Goal: Task Accomplishment & Management: Use online tool/utility

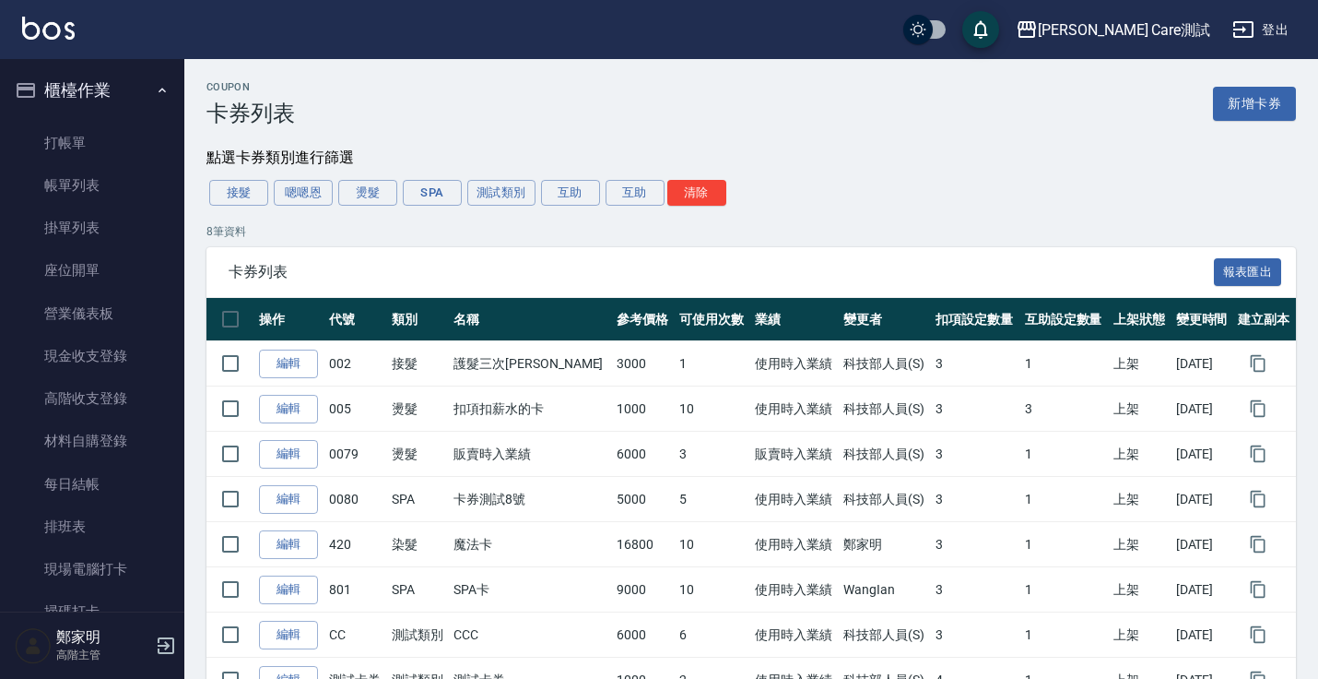
scroll to position [920, 0]
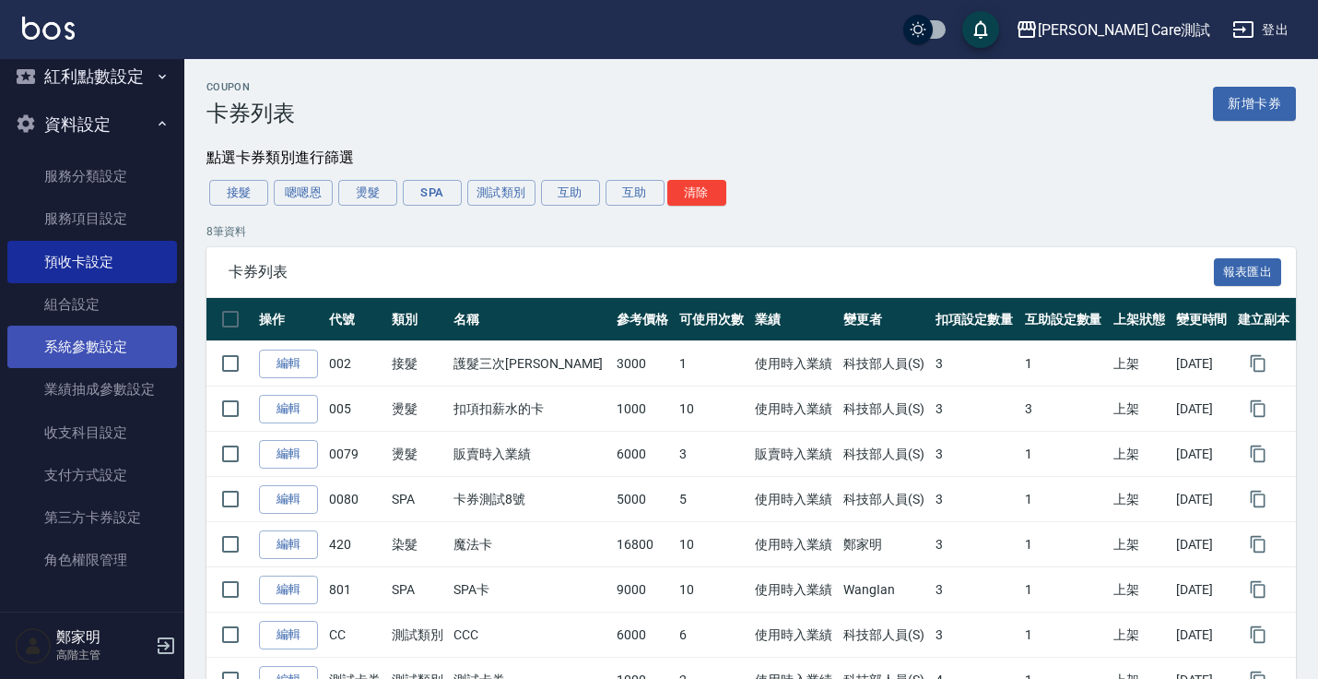
click at [77, 363] on link "系統參數設定" at bounding box center [92, 346] width 170 height 42
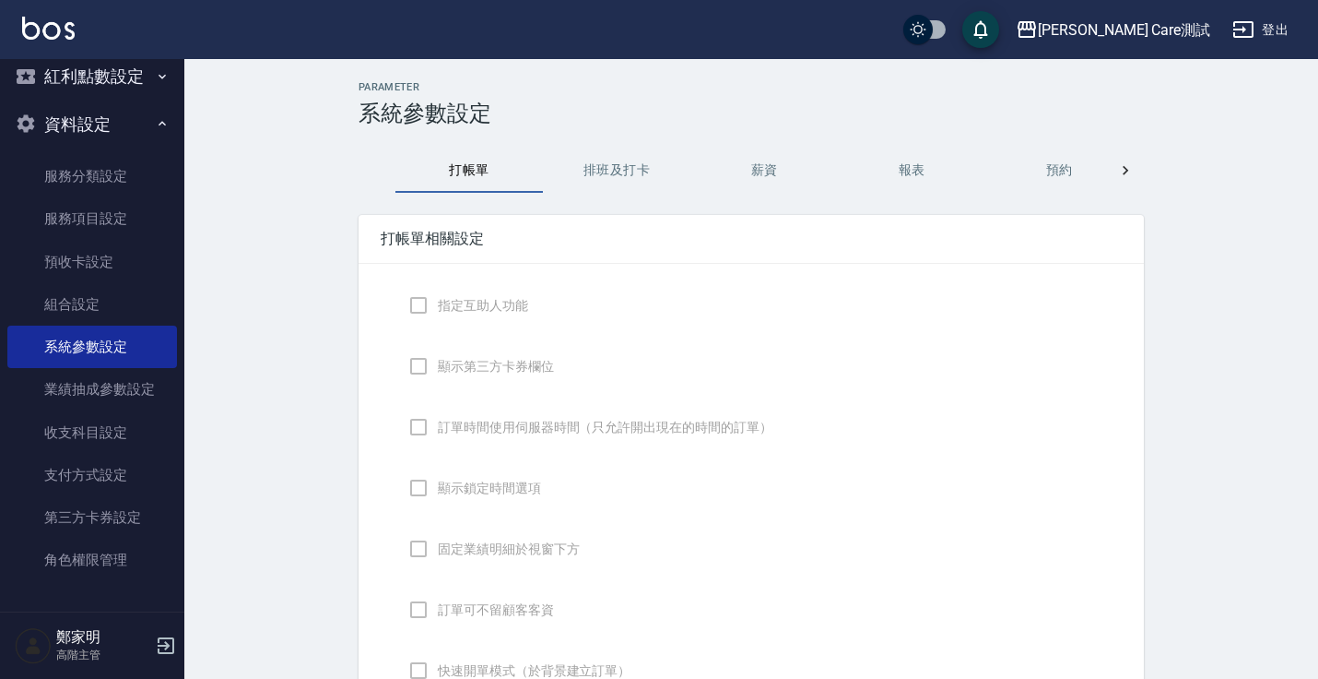
checkbox input "true"
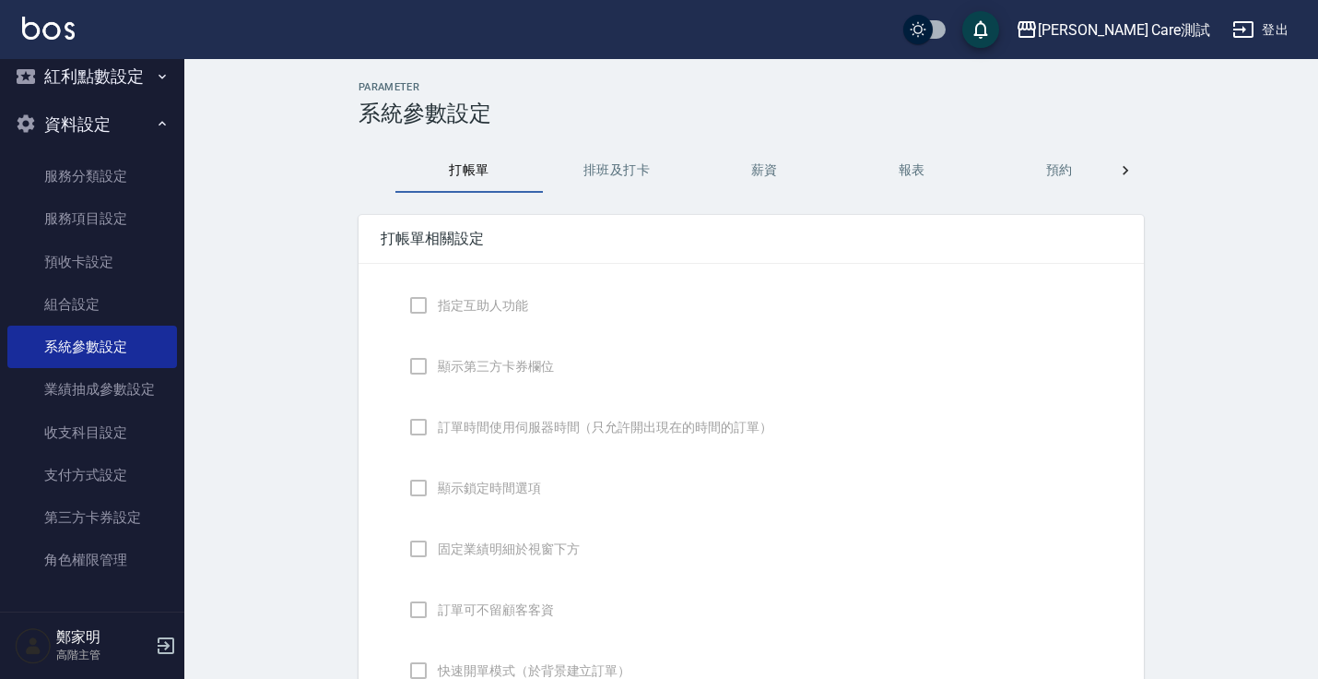
checkbox input "true"
type input "感熱紙(57mm)"
type input "NICKNAME"
type input "LASTORDER"
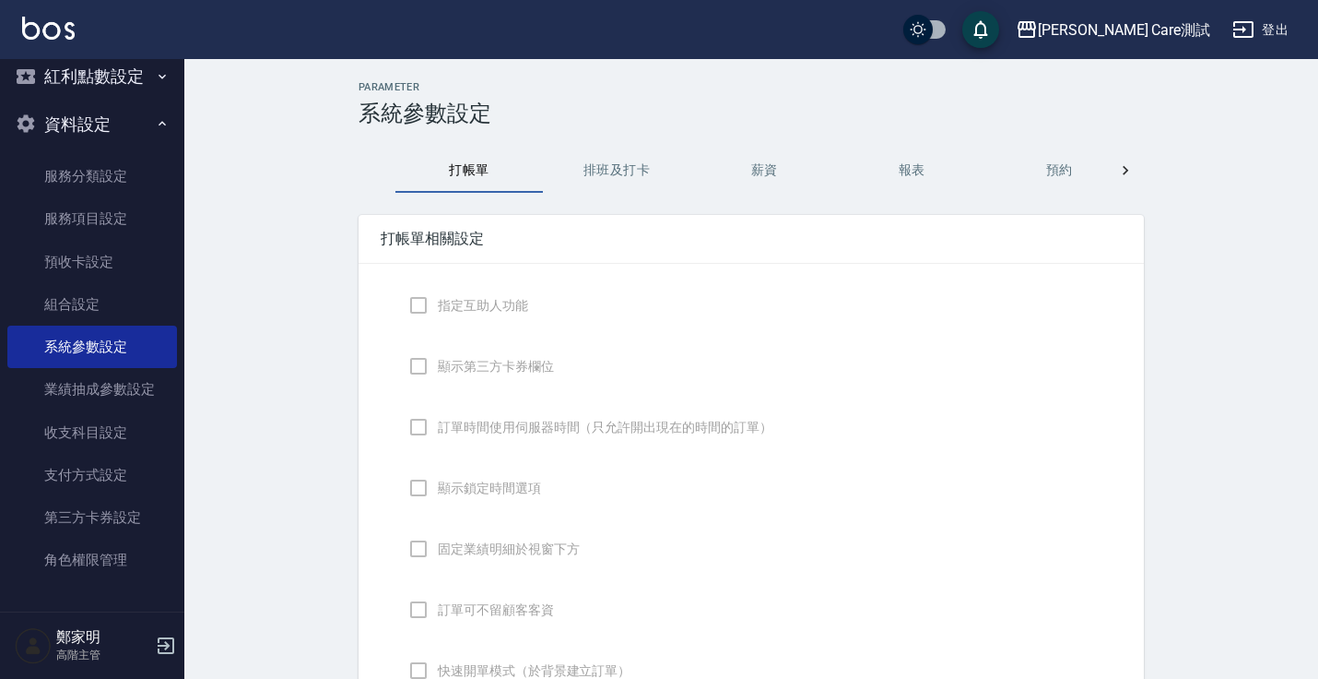
checkbox input "true"
type input "www.yjtytytytj"
checkbox input "true"
type textarea "hello"
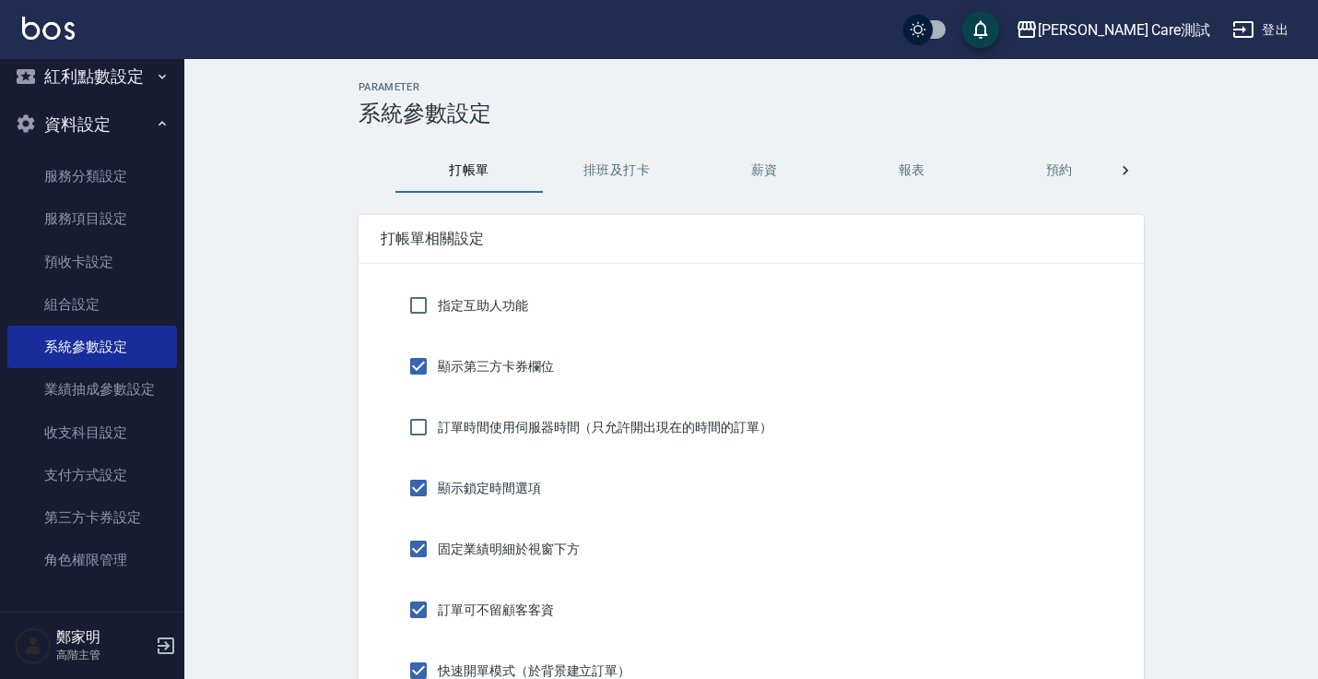
click at [1067, 176] on button "預約" at bounding box center [1060, 170] width 148 height 44
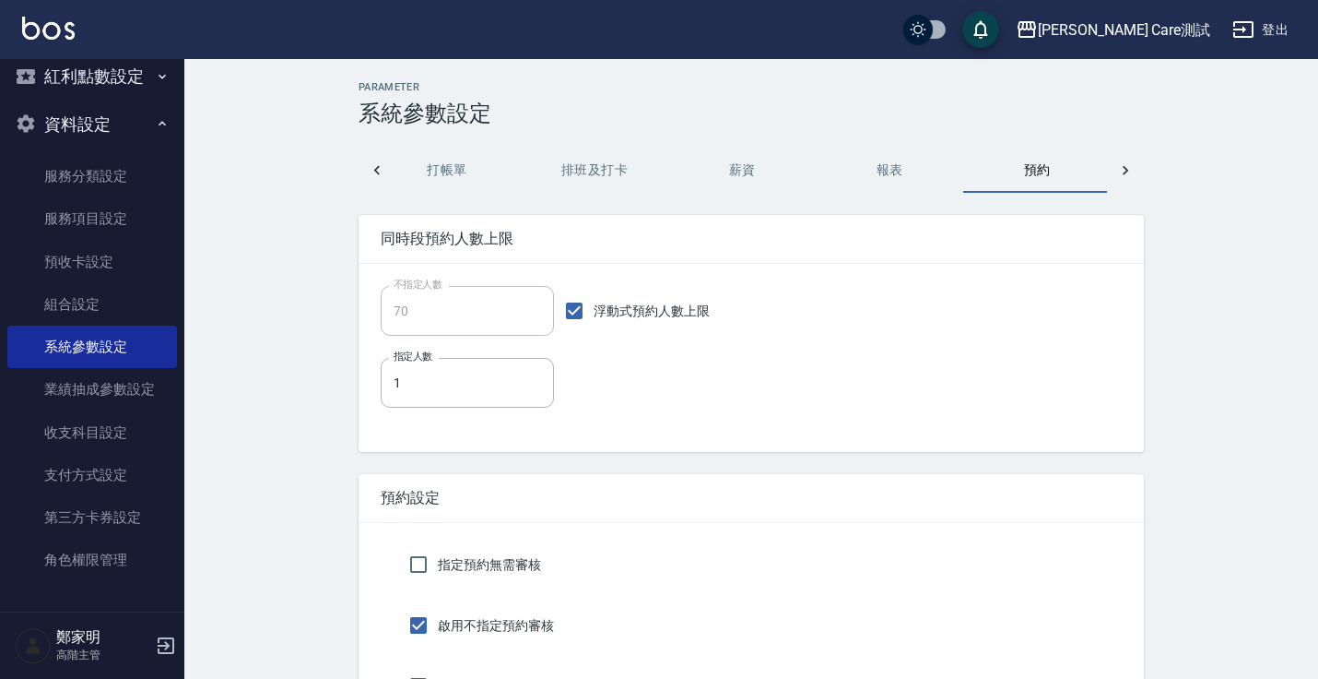
scroll to position [0, 26]
drag, startPoint x: 584, startPoint y: 308, endPoint x: 706, endPoint y: 309, distance: 122.6
click at [706, 309] on div "不指定人數 70 不指定人數 浮動式預約人數上限" at bounding box center [751, 311] width 741 height 50
copy span "浮動式預約人數上限"
click at [763, 307] on div "不指定人數 70 不指定人數 浮動式預約人數上限" at bounding box center [751, 311] width 741 height 50
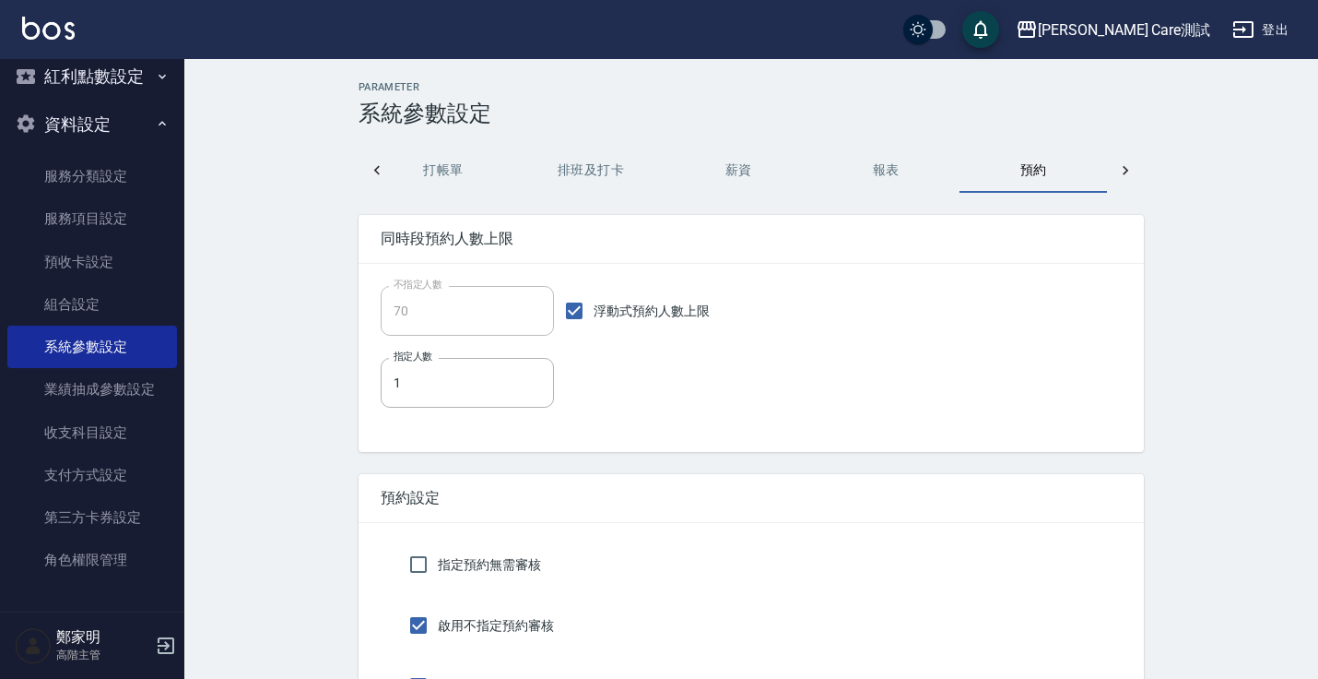
click at [637, 316] on span "浮動式預約人數上限" at bounding box center [652, 310] width 116 height 19
click at [594, 316] on input "浮動式預約人數上限" at bounding box center [574, 310] width 39 height 39
click at [578, 313] on input "浮動式預約人數上限" at bounding box center [574, 310] width 39 height 39
click at [594, 309] on span "浮動式預約人數上限" at bounding box center [652, 310] width 116 height 19
click at [590, 309] on input "浮動式預約人數上限" at bounding box center [574, 310] width 39 height 39
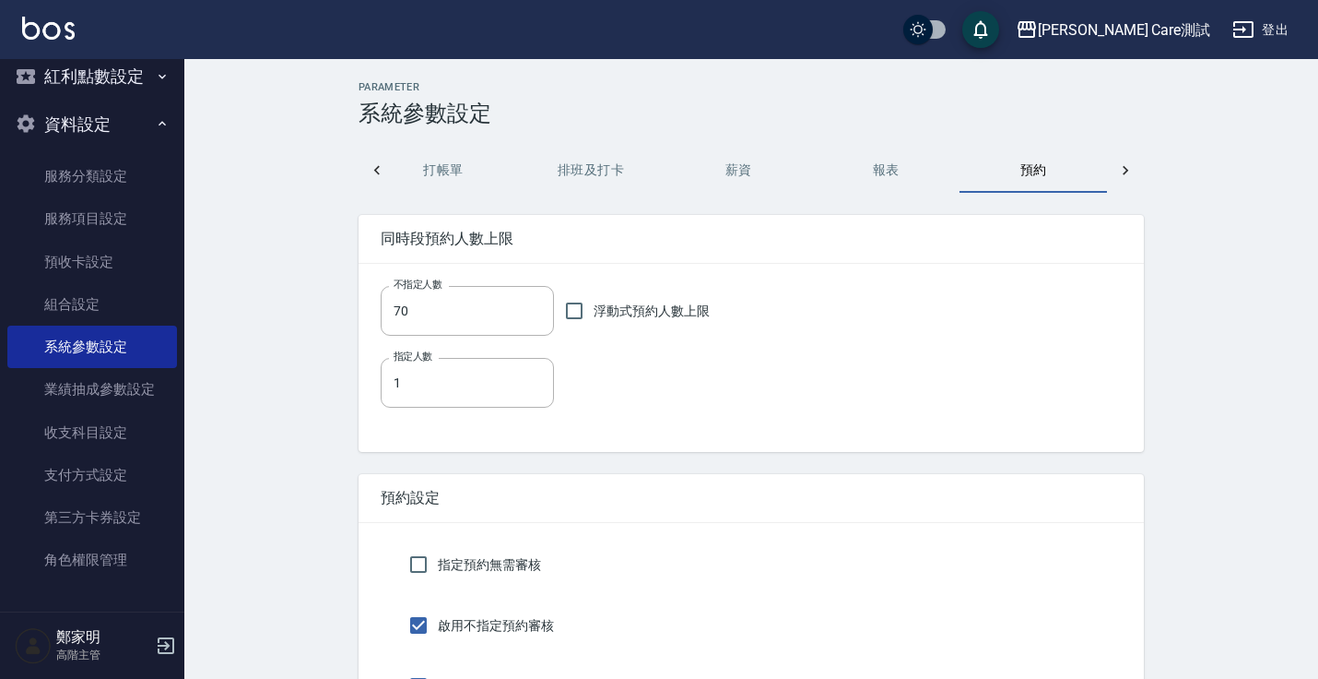
click at [594, 316] on span "浮動式預約人數上限" at bounding box center [652, 310] width 116 height 19
click at [581, 316] on input "浮動式預約人數上限" at bounding box center [574, 310] width 39 height 39
click at [594, 316] on span "浮動式預約人數上限" at bounding box center [652, 310] width 116 height 19
click at [581, 316] on input "浮動式預約人數上限" at bounding box center [574, 310] width 39 height 39
click at [594, 316] on span "浮動式預約人數上限" at bounding box center [652, 310] width 116 height 19
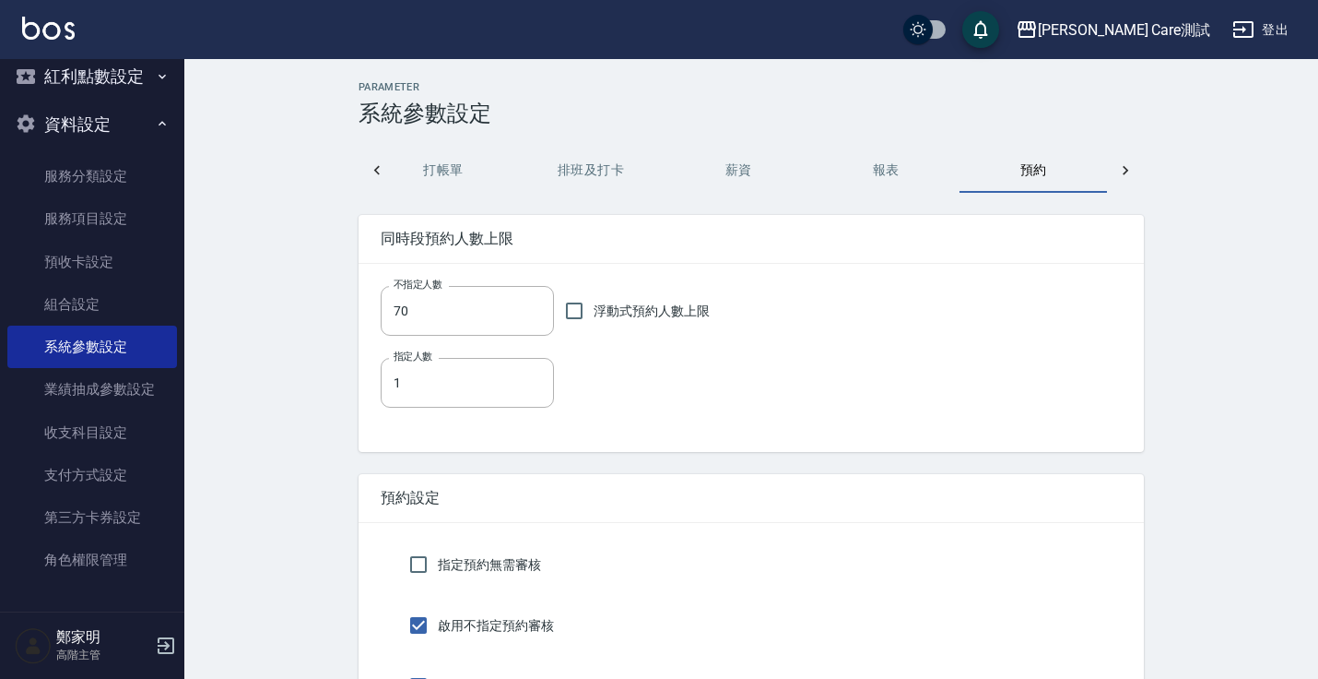
click at [581, 316] on input "浮動式預約人數上限" at bounding box center [574, 310] width 39 height 39
click at [594, 316] on span "浮動式預約人數上限" at bounding box center [652, 310] width 116 height 19
click at [581, 316] on input "浮動式預約人數上限" at bounding box center [574, 310] width 39 height 39
drag, startPoint x: 265, startPoint y: 337, endPoint x: 96, endPoint y: 371, distance: 172.0
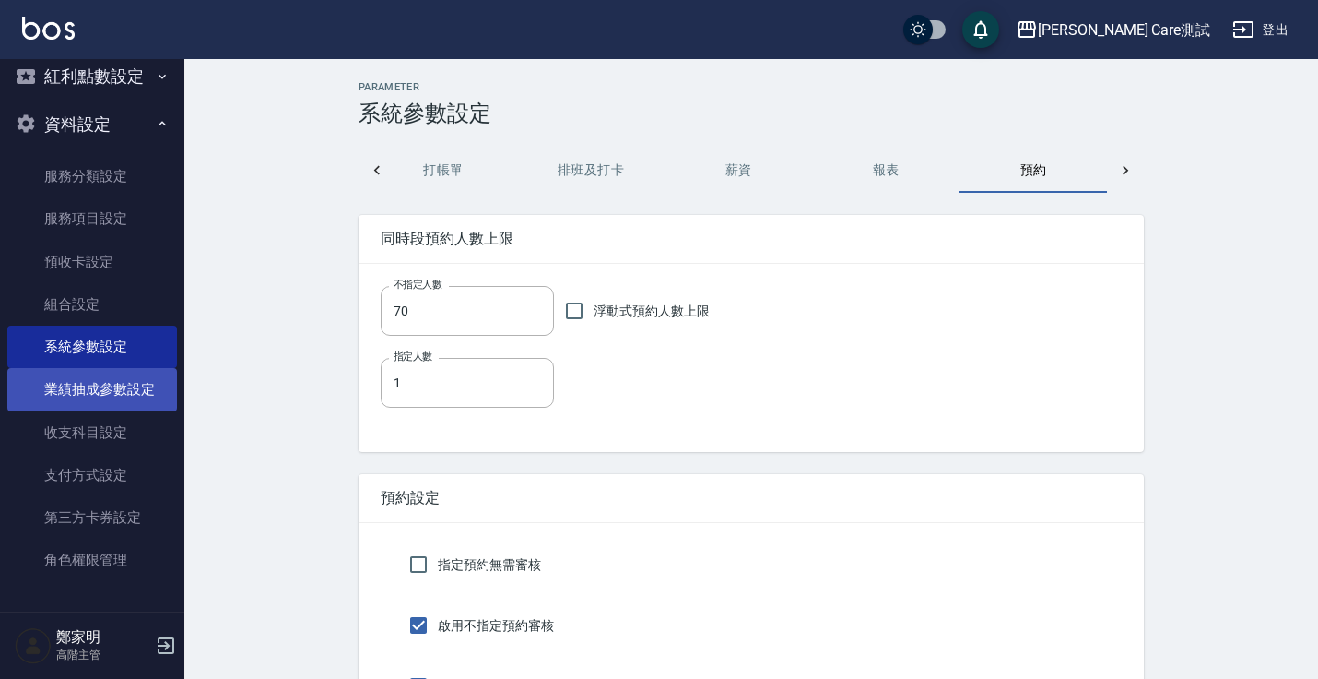
click at [599, 311] on span "浮動式預約人數上限" at bounding box center [652, 310] width 116 height 19
click at [594, 311] on input "浮動式預約人數上限" at bounding box center [574, 310] width 39 height 39
click at [560, 319] on input "浮動式預約人數上限" at bounding box center [574, 310] width 39 height 39
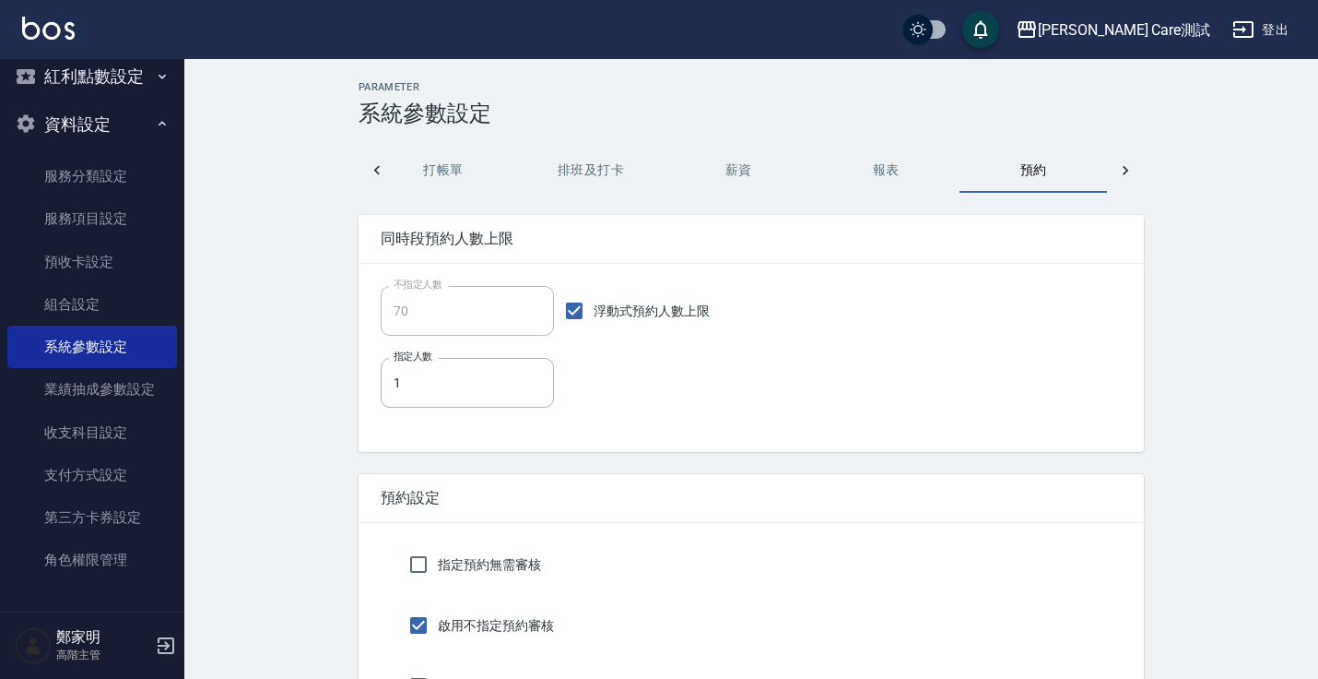
click at [168, 377] on nav "櫃檯作業 打帳單 帳單列表 掛單列表 座位開單 營業儀表板 現金收支登錄 高階收支登錄 材料自購登錄 每日結帳 排班表 現場電腦打卡 掃碼打卡 預約管理 預約…" at bounding box center [92, 335] width 184 height 552
click at [571, 312] on input "浮動式預約人數上限" at bounding box center [574, 310] width 39 height 39
click at [559, 313] on input "浮動式預約人數上限" at bounding box center [574, 310] width 39 height 39
checkbox input "true"
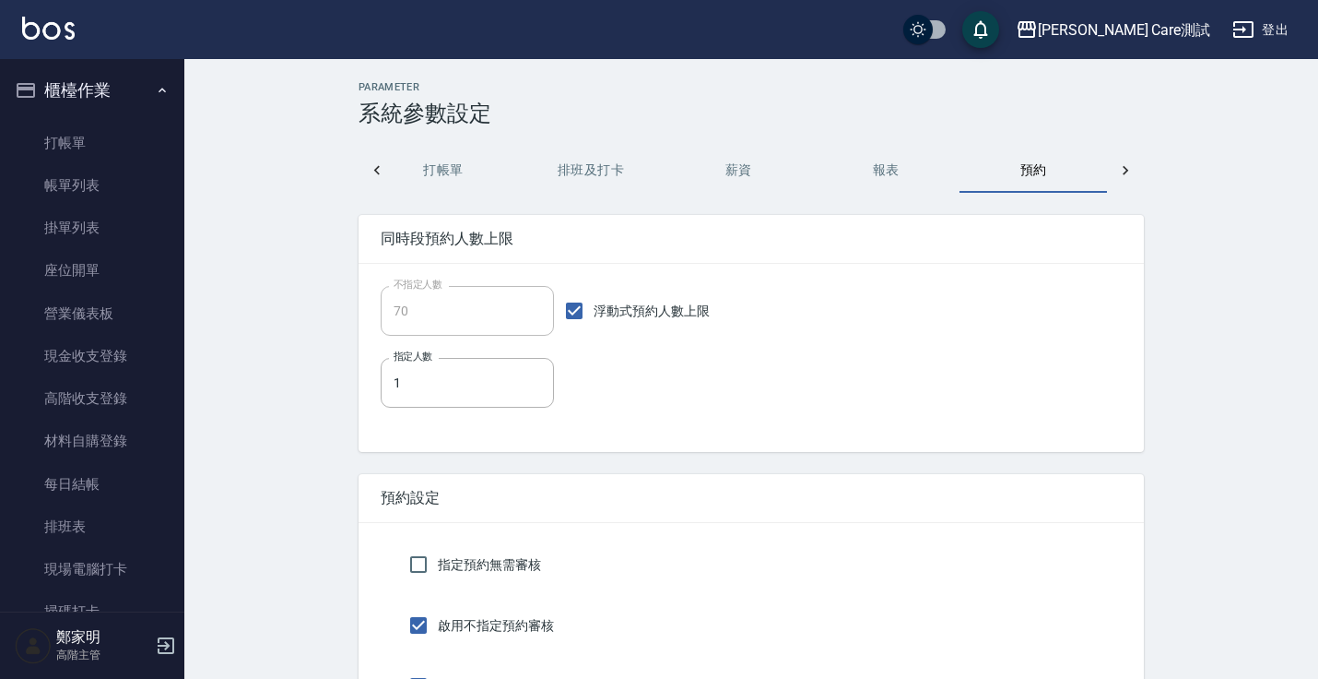
scroll to position [30, 0]
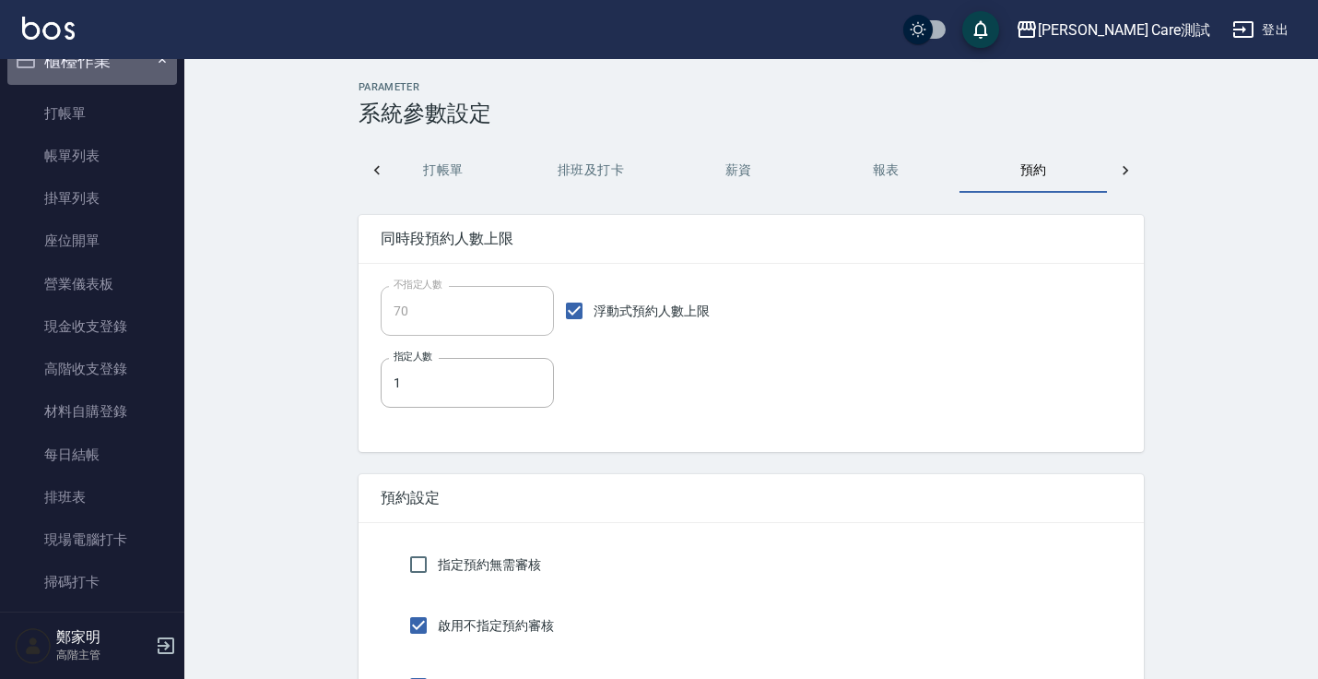
click at [143, 69] on button "櫃檯作業" at bounding box center [92, 61] width 170 height 48
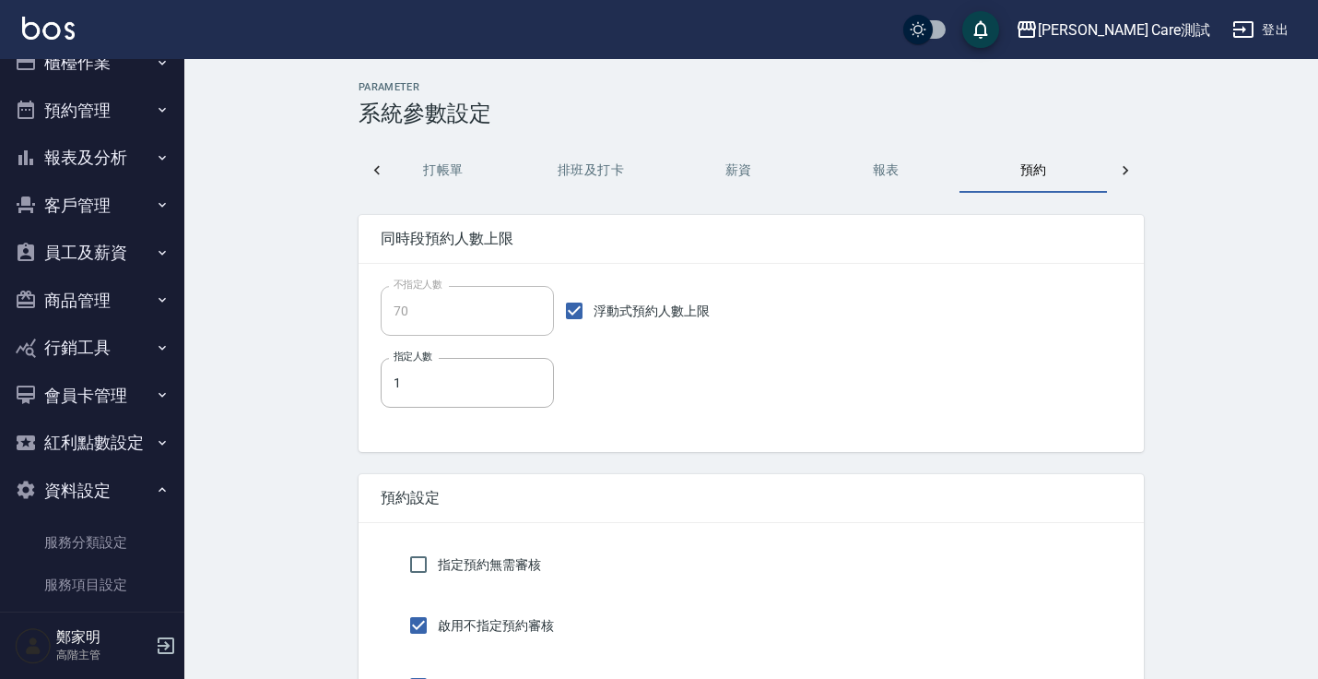
scroll to position [394, 0]
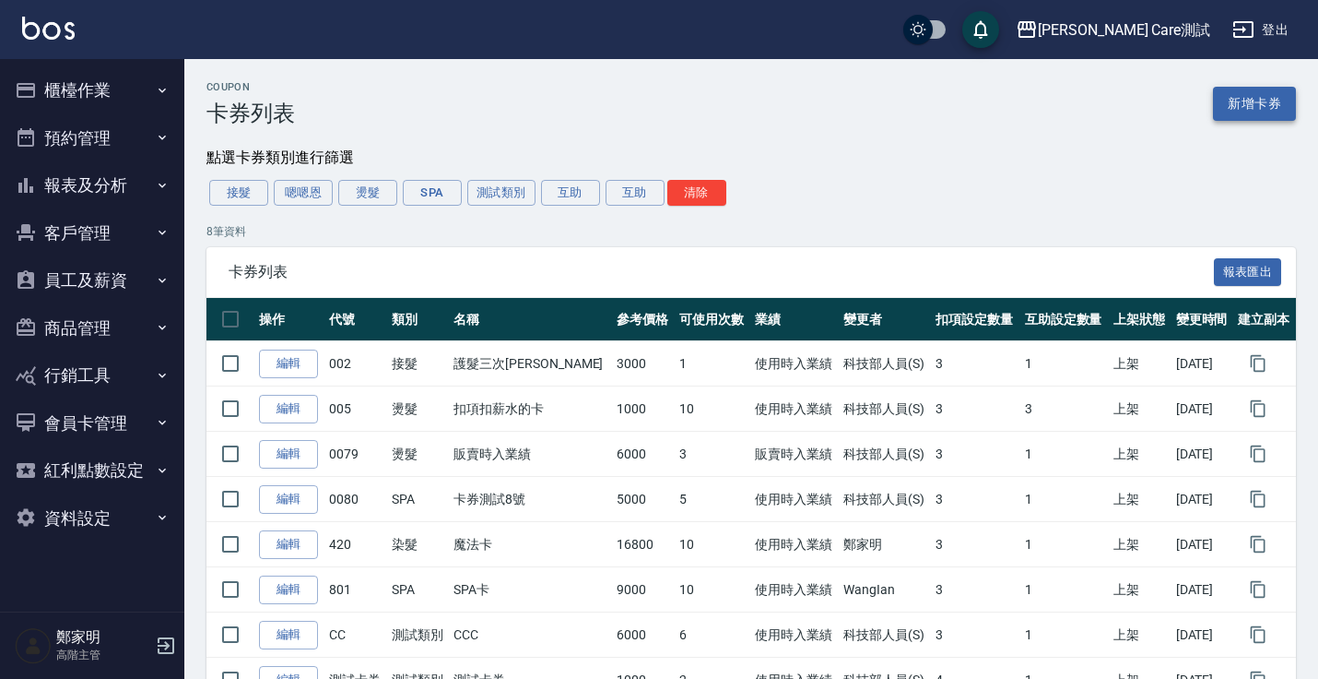
click at [1247, 95] on link "新增卡券" at bounding box center [1254, 104] width 83 height 34
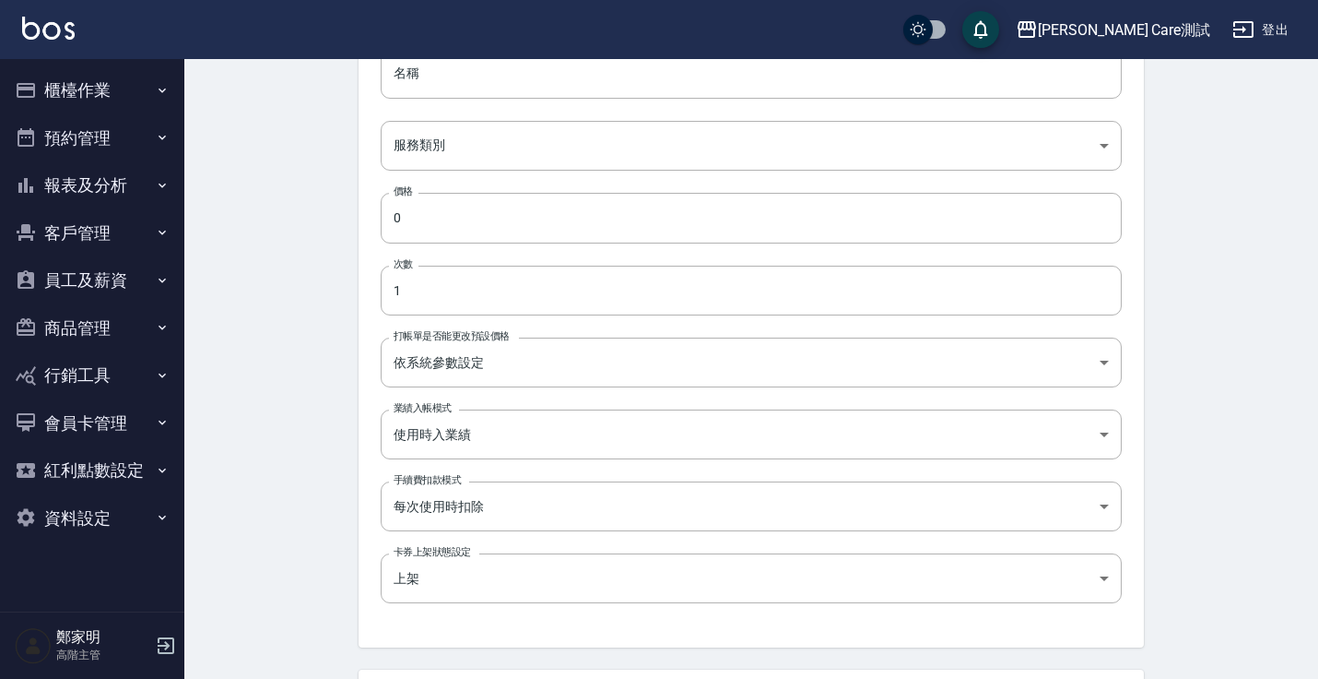
scroll to position [271, 0]
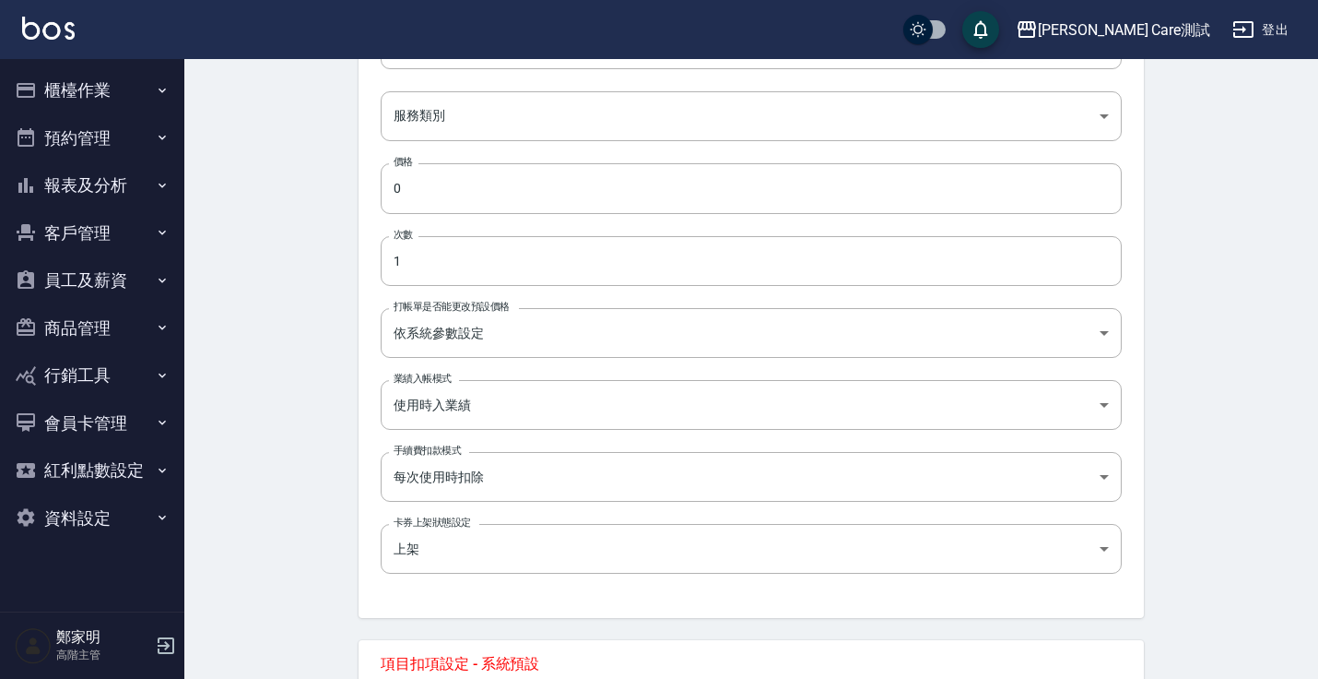
click at [315, 353] on div "New Coupon 新增卡券項目 一般資訊 代號 代號 名稱 名稱 服務類別 ​ 服務類別 價格 0 價格 次數 1 次數 打帳單是否能更改預設價格 依系統…" at bounding box center [751, 644] width 1134 height 1712
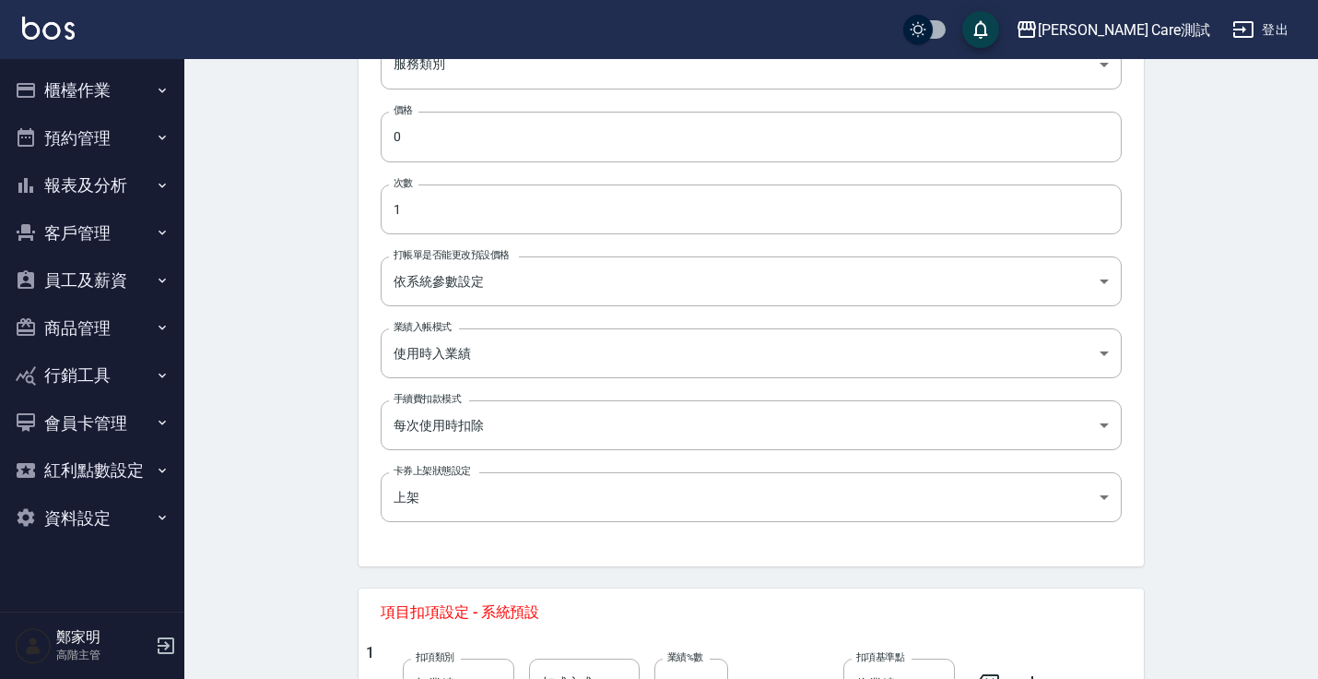
scroll to position [321, 0]
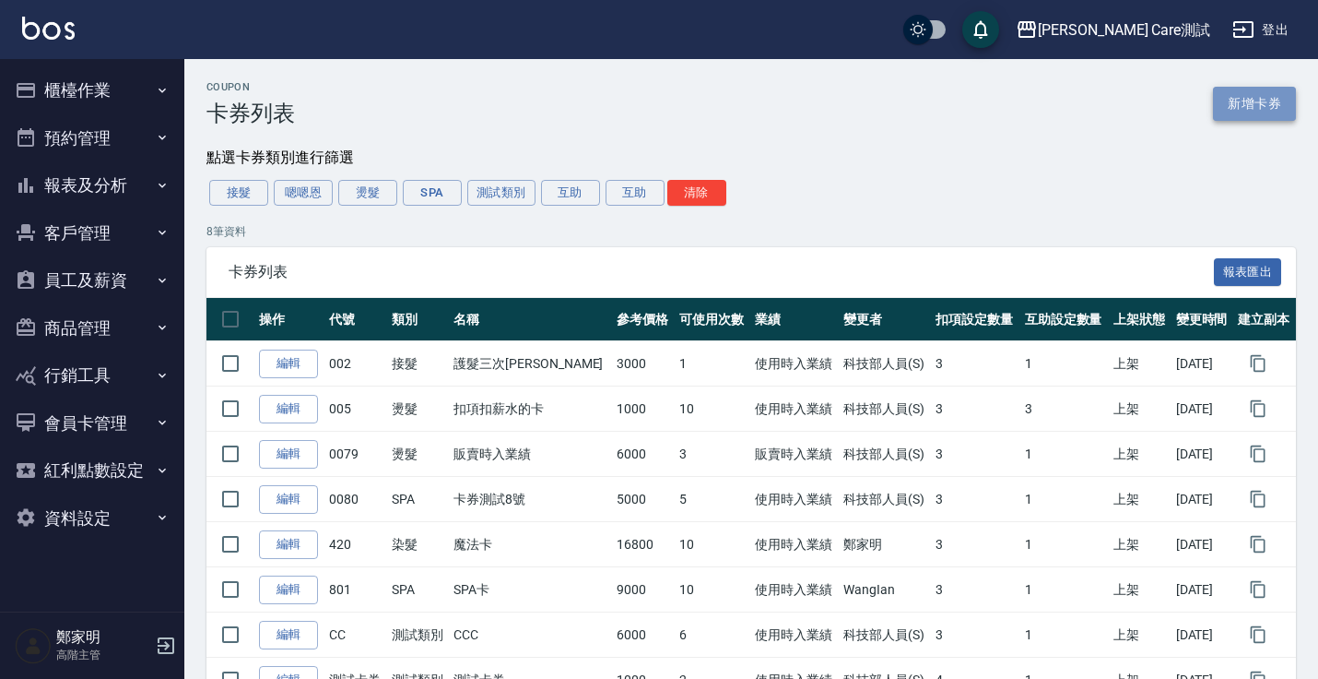
click at [1258, 103] on link "新增卡券" at bounding box center [1254, 104] width 83 height 34
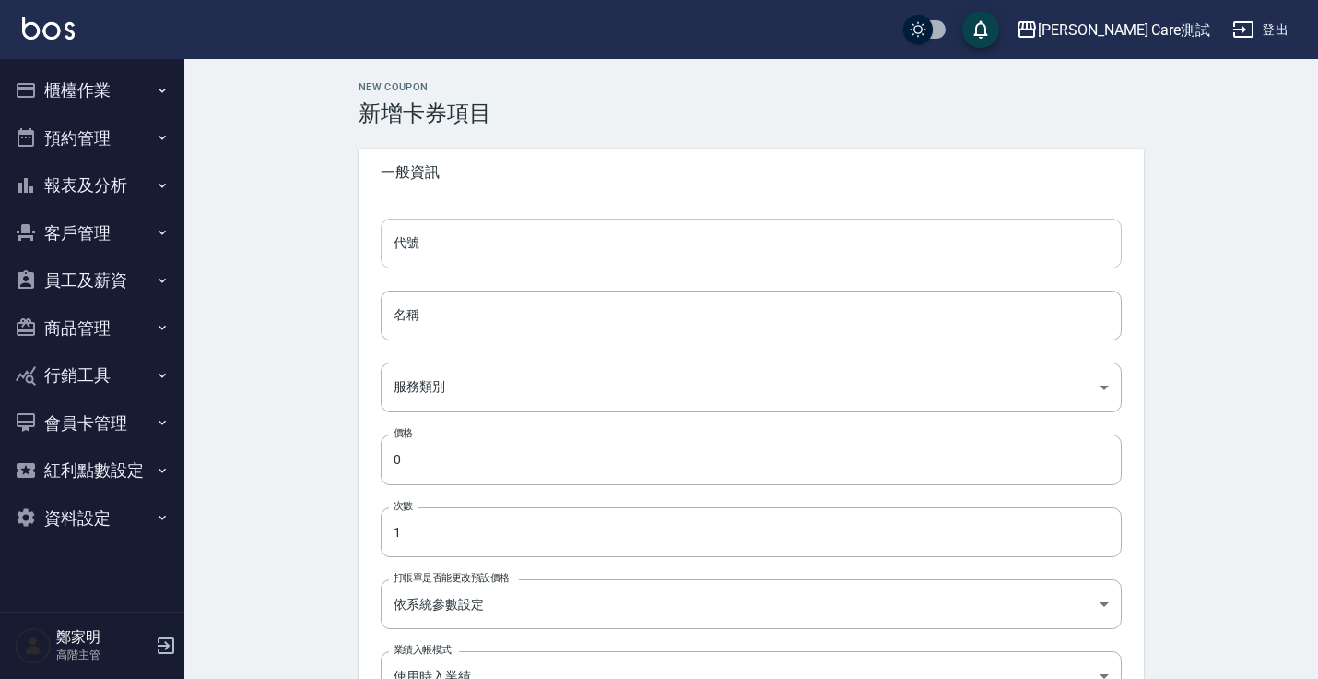
scroll to position [93, 0]
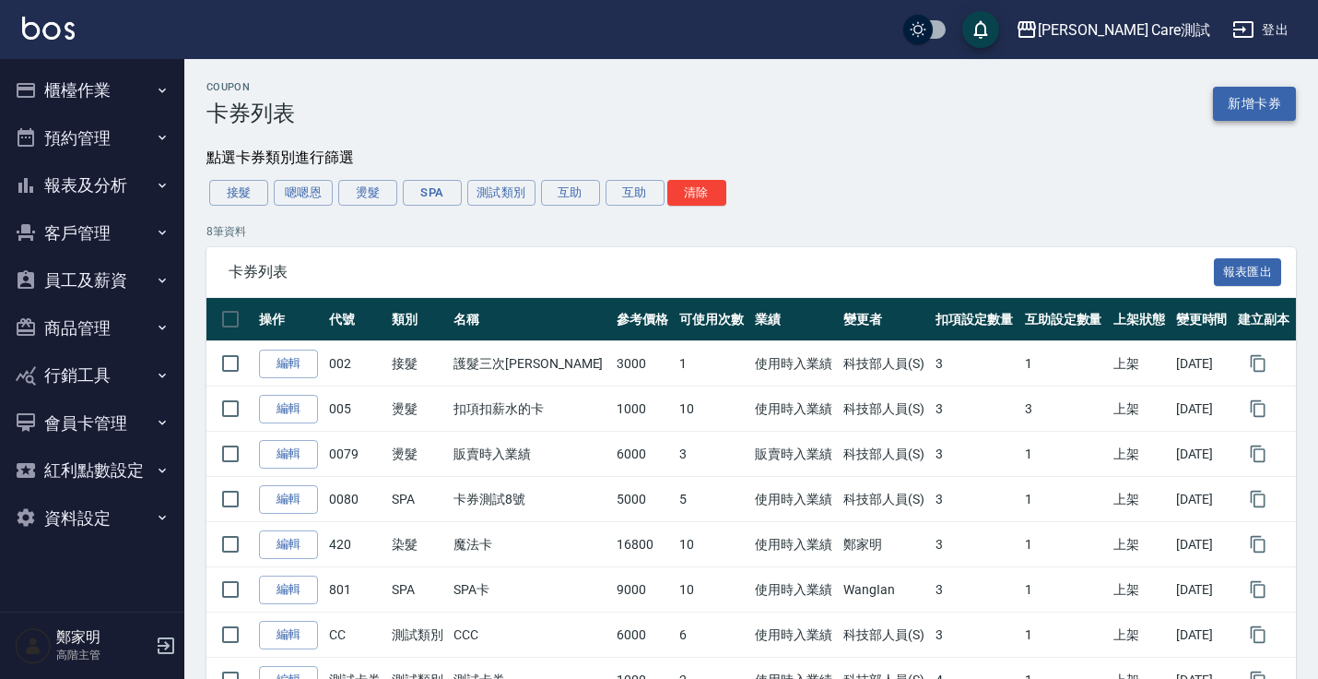
click at [1268, 113] on link "新增卡券" at bounding box center [1254, 104] width 83 height 34
click at [1231, 110] on link "新增卡券" at bounding box center [1254, 104] width 83 height 34
